Goal: Answer question/provide support

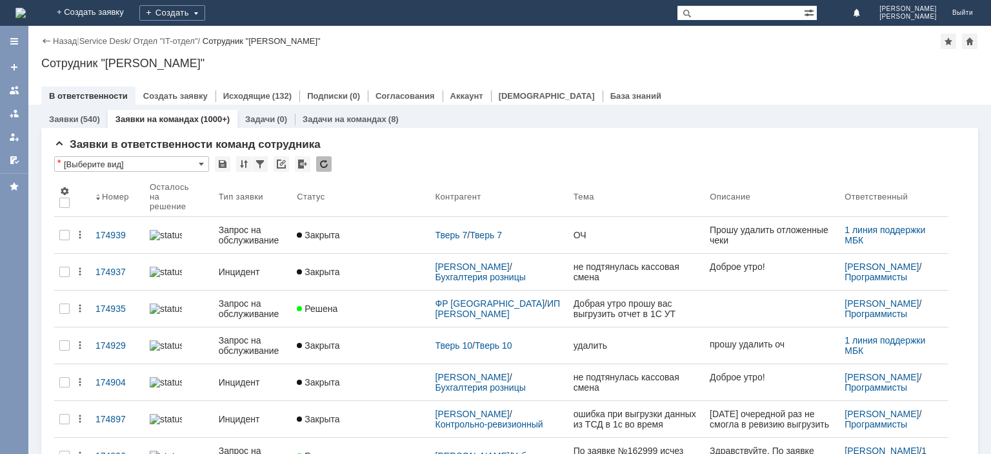
click at [743, 11] on input "text" at bounding box center [740, 12] width 127 height 15
type input "[PERSON_NAME]"
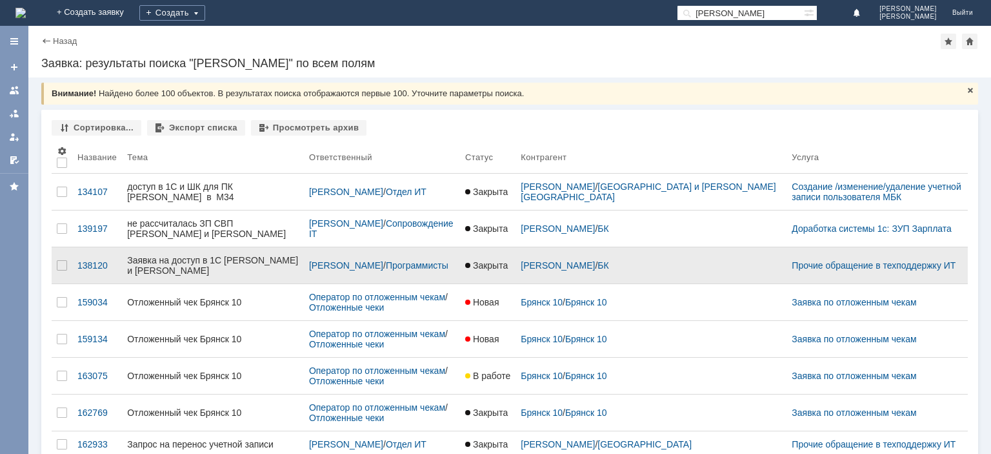
click at [228, 247] on link "Заявка на доступ в 1С [PERSON_NAME] и [PERSON_NAME]" at bounding box center [213, 265] width 182 height 36
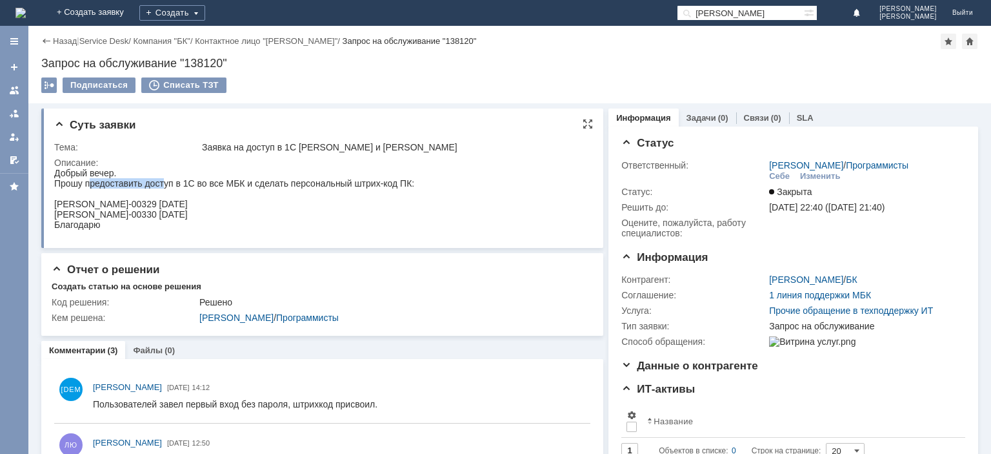
drag, startPoint x: 91, startPoint y: 186, endPoint x: 163, endPoint y: 182, distance: 72.4
click at [163, 182] on div "Прошу предоставить доступ в 1С во все МБК и сделать персональный штрих-код ПК:" at bounding box center [234, 183] width 360 height 10
click at [130, 185] on div "Прошу предоставить доступ в 1С во все МБК и сделать персональный штрих-код ПК:" at bounding box center [234, 183] width 360 height 10
drag, startPoint x: 152, startPoint y: 183, endPoint x: 181, endPoint y: 185, distance: 29.2
click at [181, 185] on div "Прошу предоставить доступ в 1С во все МБК и сделать персональный штрих-код ПК:" at bounding box center [234, 183] width 360 height 10
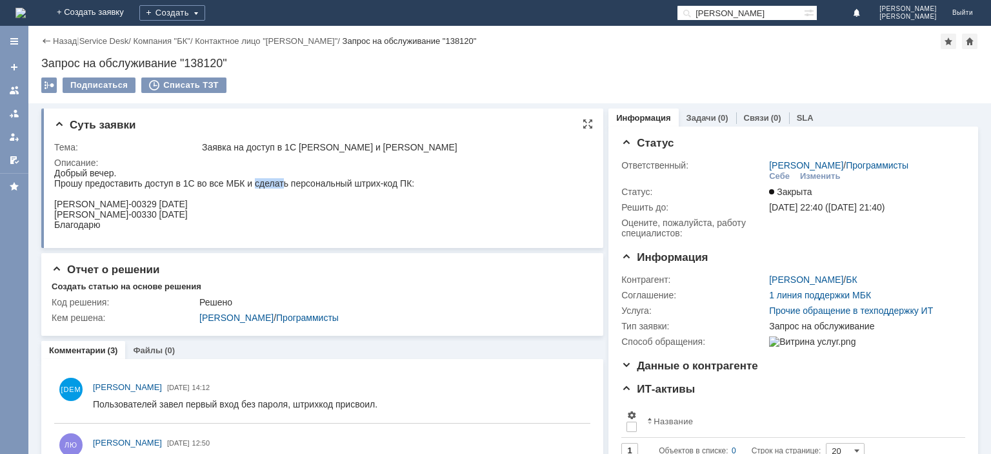
drag, startPoint x: 256, startPoint y: 182, endPoint x: 285, endPoint y: 185, distance: 29.8
click at [285, 185] on div "Прошу предоставить доступ в 1С во все МБК и сделать персональный штрих-код ПК:" at bounding box center [234, 183] width 360 height 10
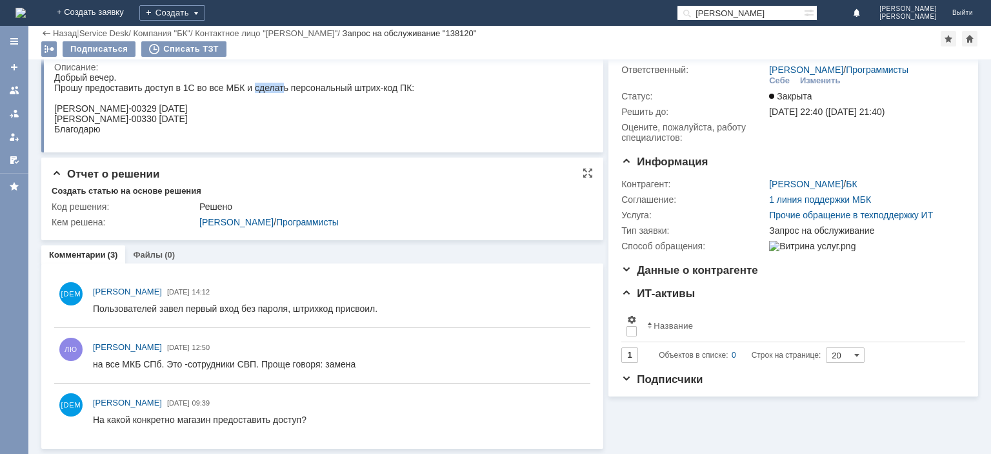
scroll to position [50, 0]
drag, startPoint x: 146, startPoint y: 364, endPoint x: 164, endPoint y: 364, distance: 17.4
click at [164, 364] on div "на все МКБ СПб. Это -сотрудники СВП. Проще говоря: замена" at bounding box center [224, 365] width 263 height 10
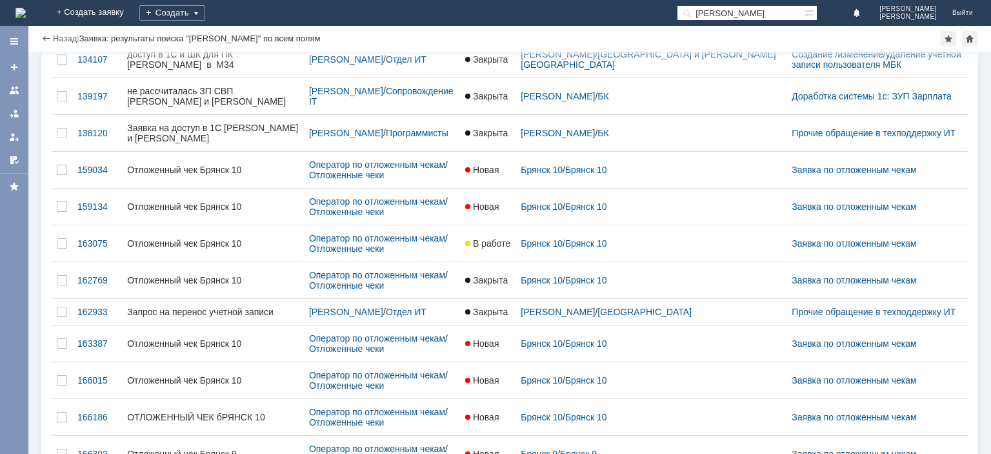
scroll to position [41, 0]
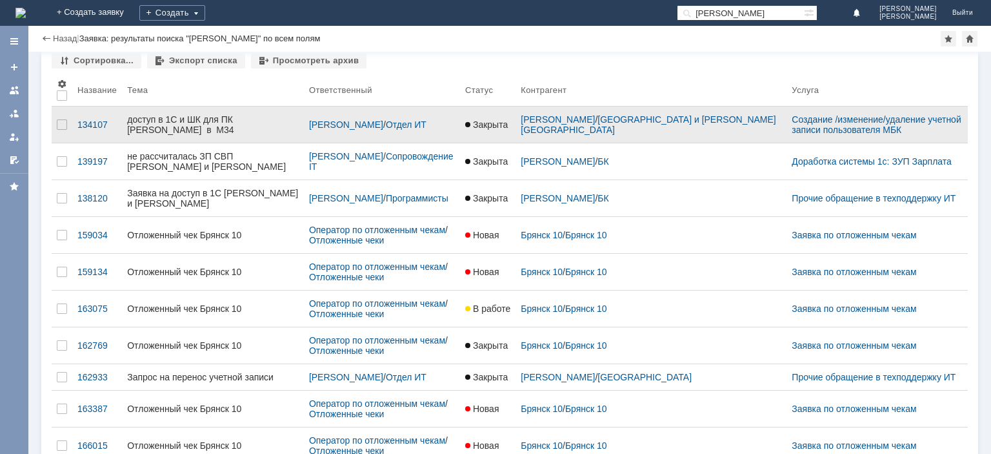
click at [179, 125] on div "доступ в 1С и ШК для ПК [PERSON_NAME] в М34" at bounding box center [213, 124] width 172 height 21
